Goal: Task Accomplishment & Management: Use online tool/utility

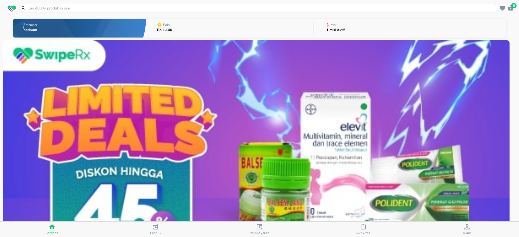
click at [330, 25] on p "Misi" at bounding box center [333, 24] width 6 height 3
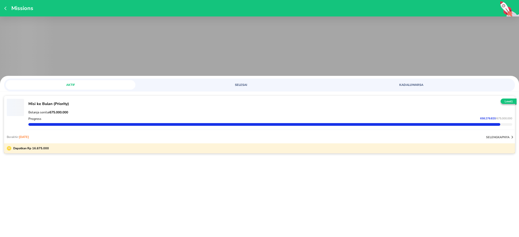
drag, startPoint x: 497, startPoint y: 132, endPoint x: 519, endPoint y: 52, distance: 82.4
click at [519, 52] on span "‌" at bounding box center [259, 50] width 519 height 68
